Goal: Task Accomplishment & Management: Manage account settings

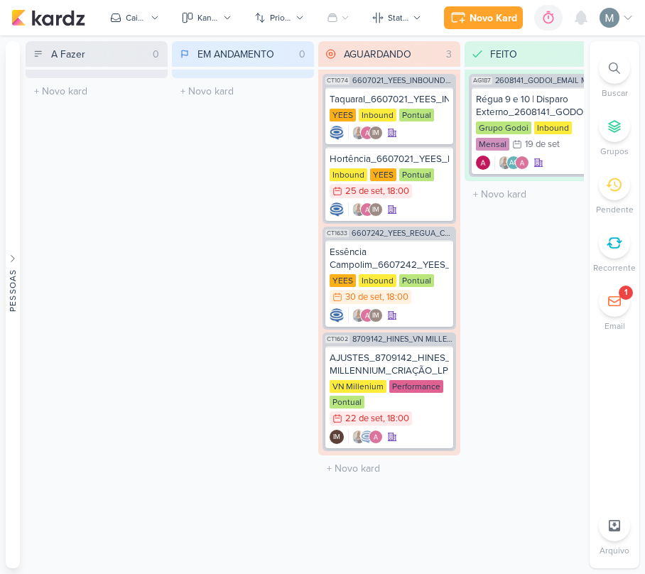
click at [620, 287] on div "1" at bounding box center [614, 301] width 31 height 31
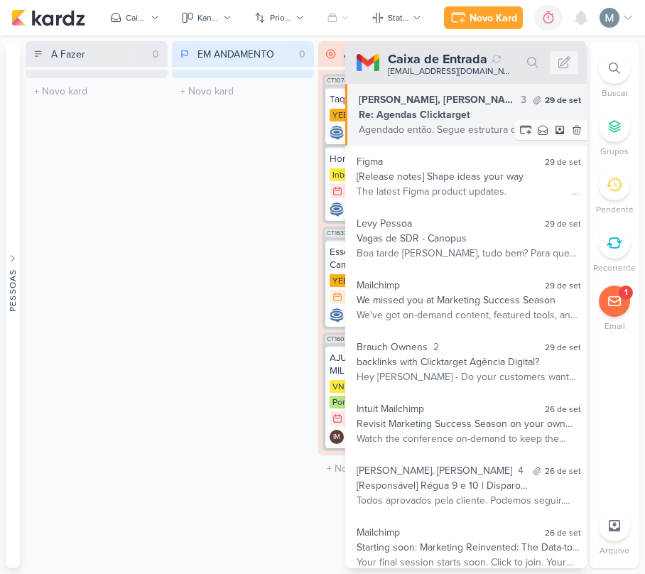
click at [424, 114] on div "Re: Agendas Clicktarget" at bounding box center [470, 114] width 222 height 15
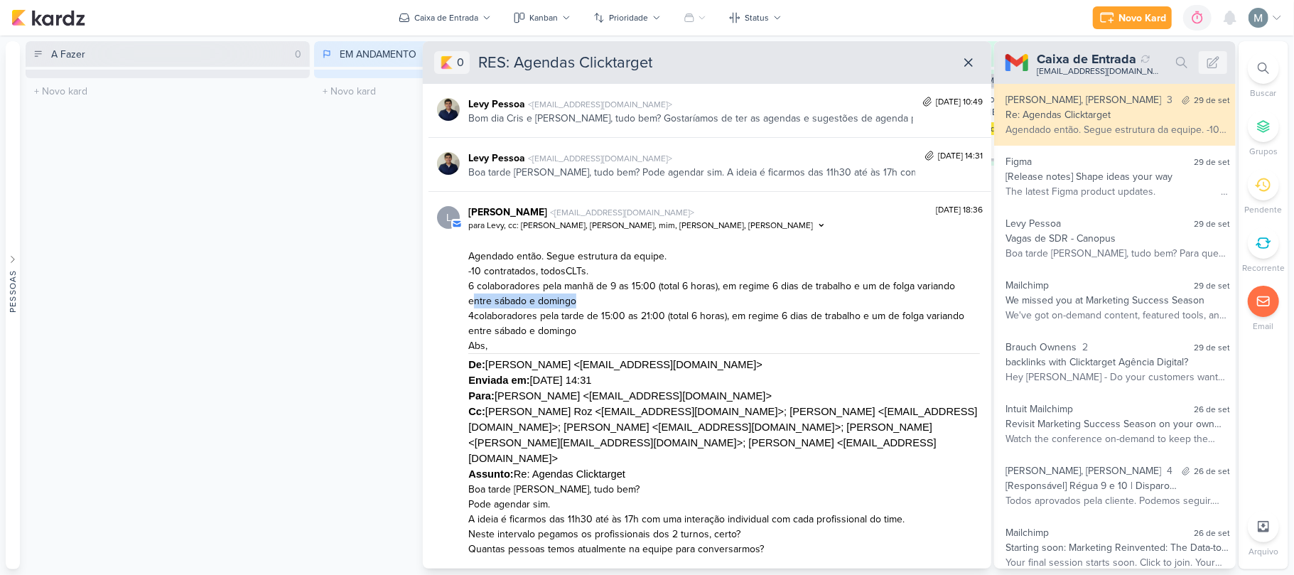
drag, startPoint x: 472, startPoint y: 298, endPoint x: 655, endPoint y: 303, distance: 183.4
click at [655, 303] on p "6 colaboradores pela manhã de 9 as 15:00 (total 6 horas), em regime 6 dias de t…" at bounding box center [724, 294] width 512 height 30
click at [540, 302] on span "6 colaboradores pela manhã de 9 as 15:00 (total 6 horas), em regime 6 dias de t…" at bounding box center [711, 293] width 487 height 27
click at [58, 250] on div "A Fazer 0 Mover Para Esquerda Mover Para Direita [GEOGRAPHIC_DATA] O título do …" at bounding box center [168, 305] width 284 height 528
